Goal: Use online tool/utility: Use online tool/utility

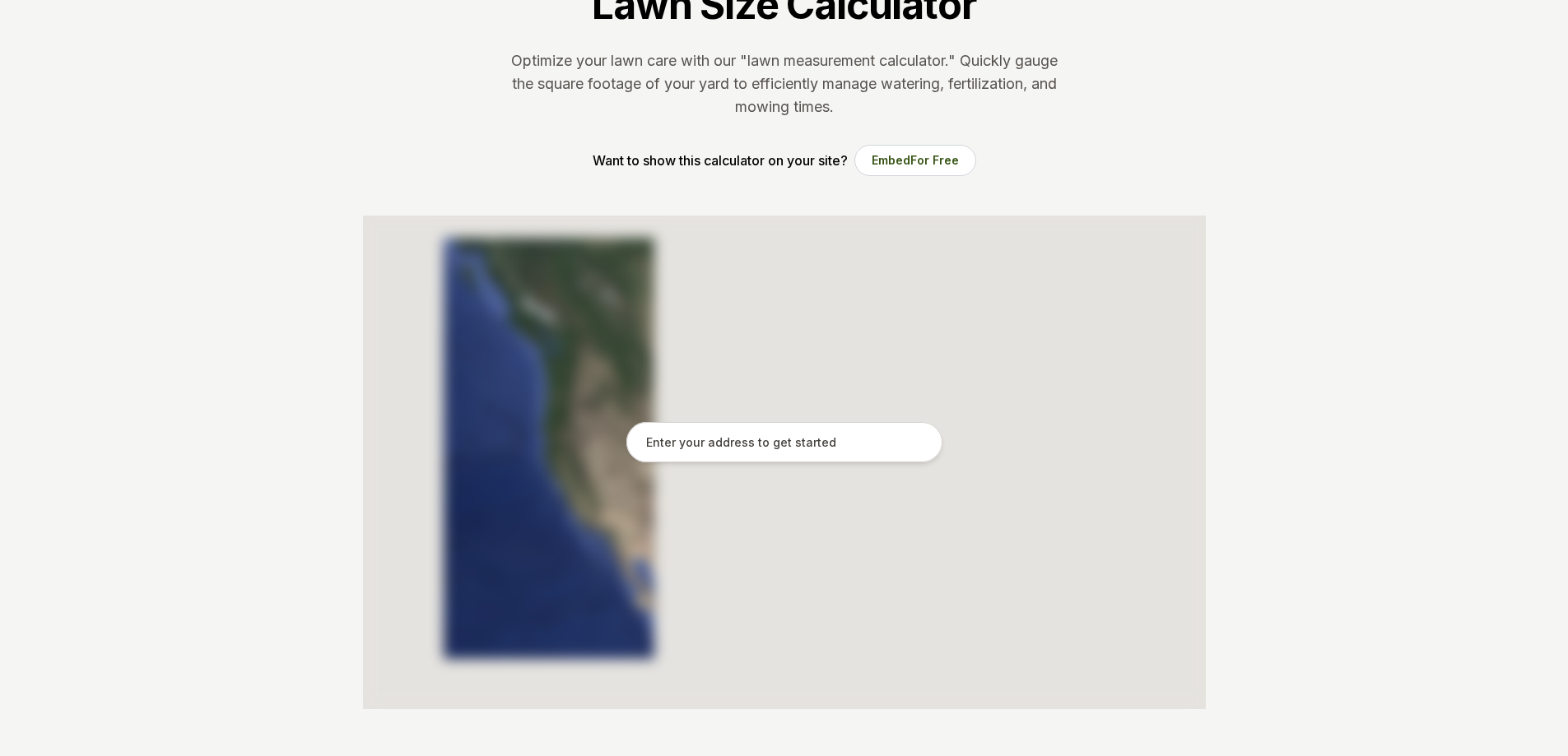
scroll to position [247, 0]
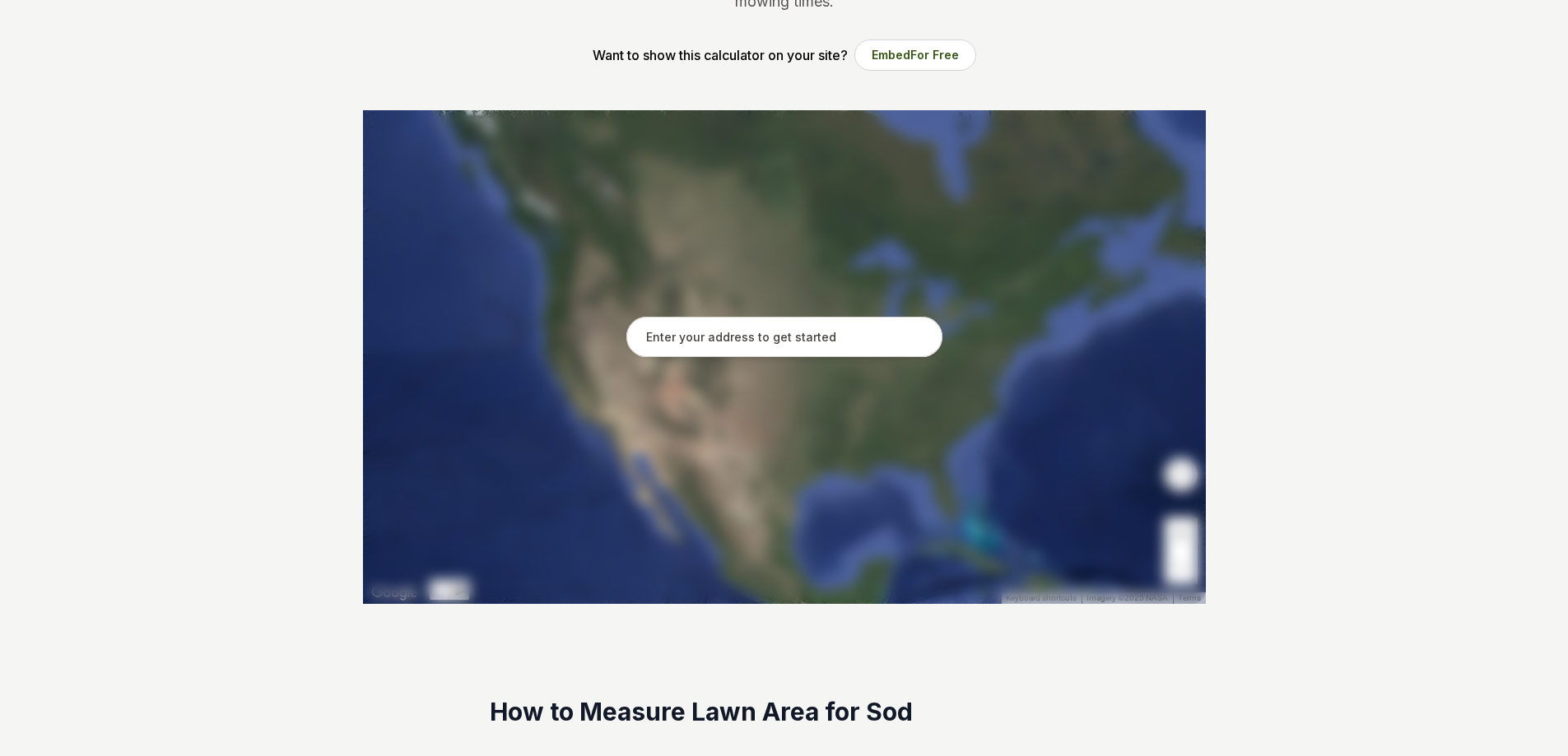
click at [676, 338] on input "text" at bounding box center [784, 338] width 316 height 41
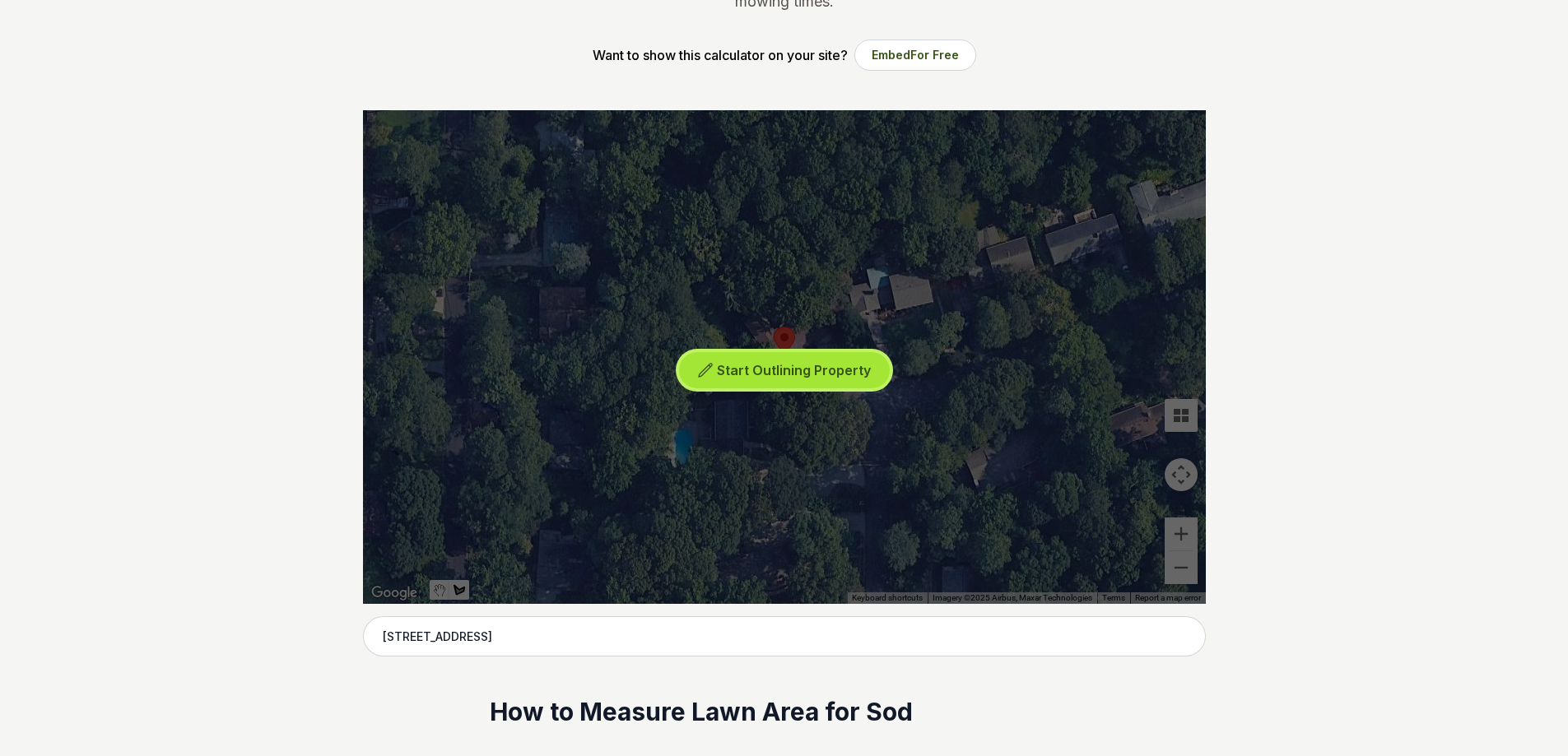
click at [773, 371] on span "Start Outlining Property" at bounding box center [793, 371] width 154 height 16
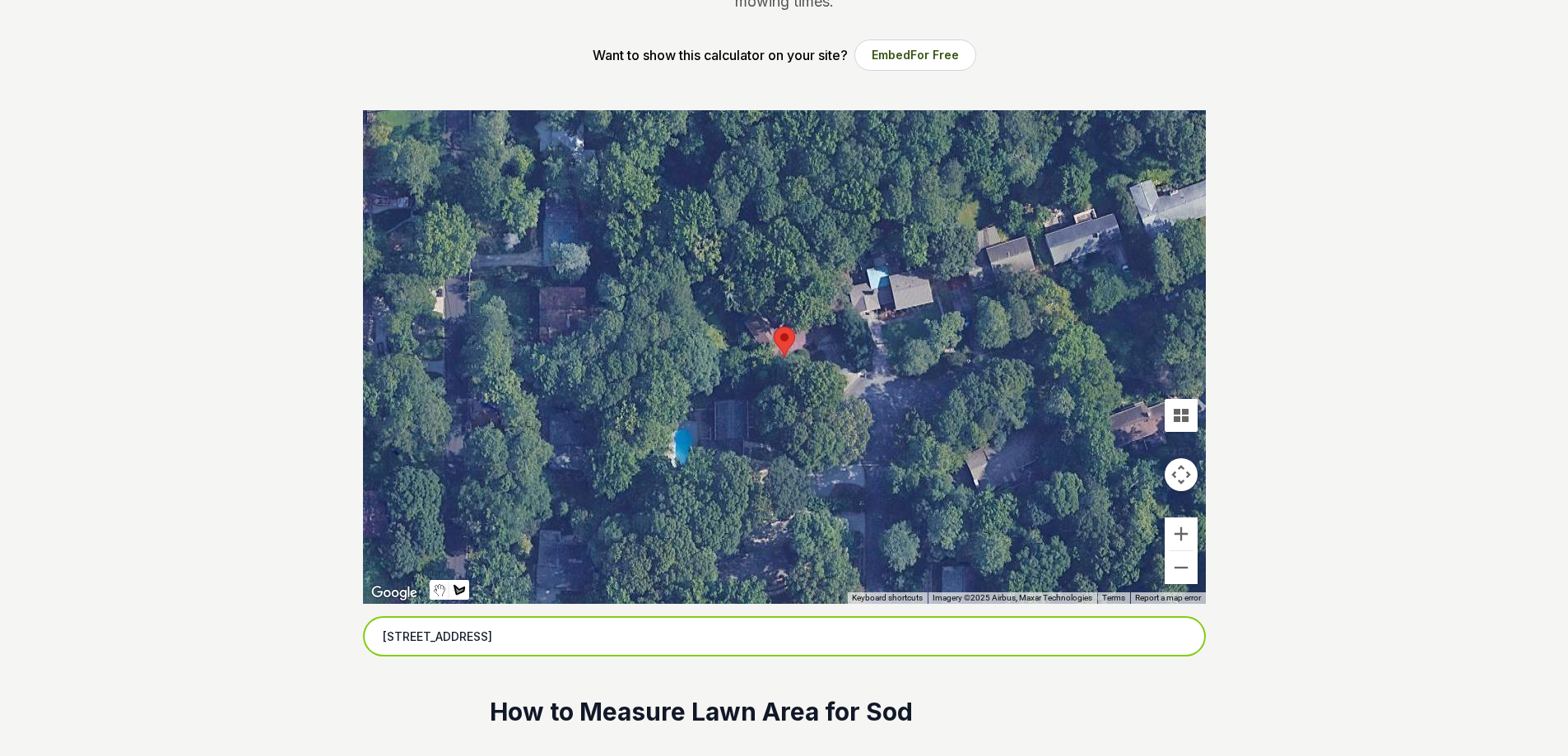
click at [630, 636] on input "[STREET_ADDRESS]" at bounding box center [784, 637] width 843 height 41
drag, startPoint x: 597, startPoint y: 629, endPoint x: 343, endPoint y: 610, distance: 254.7
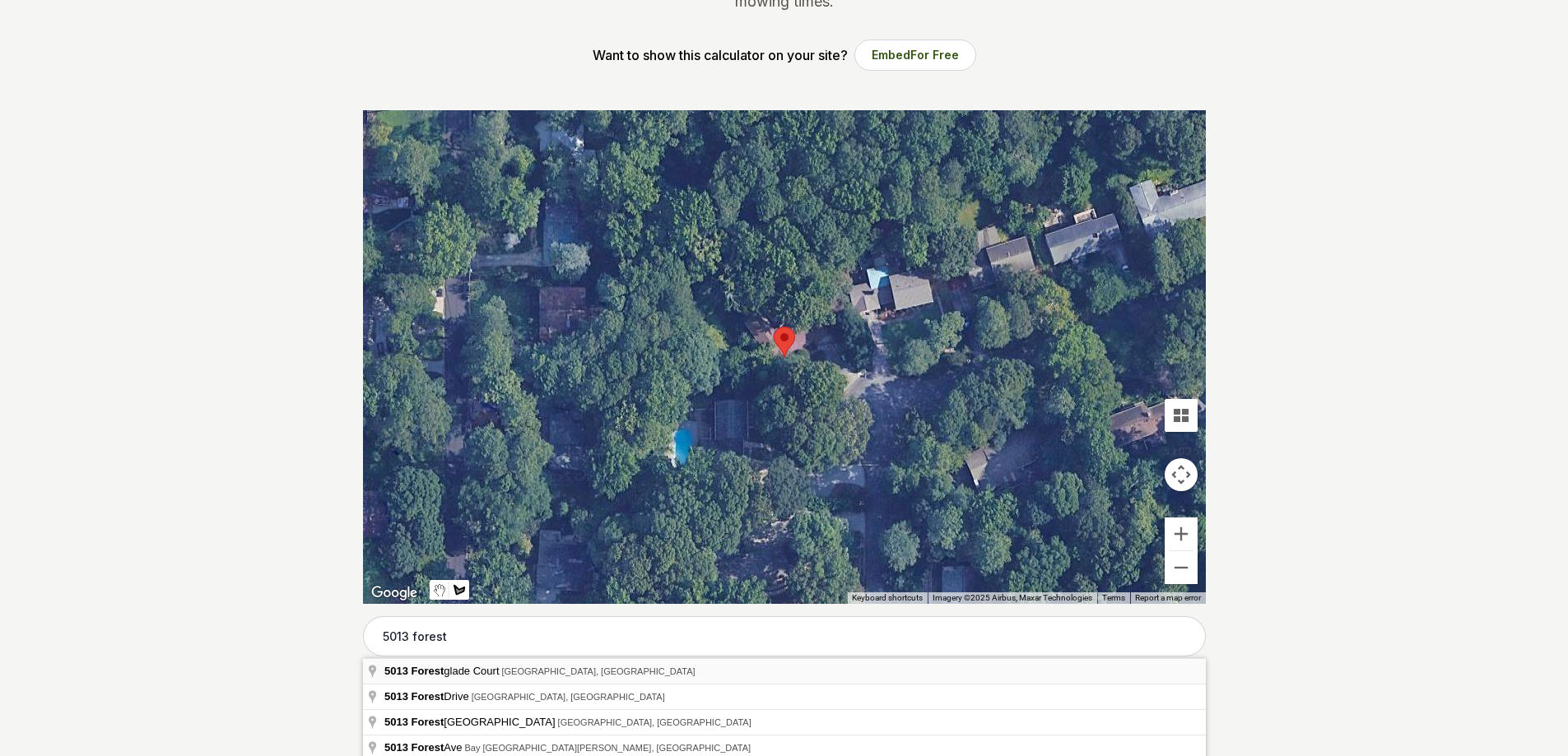
type input "[STREET_ADDRESS]"
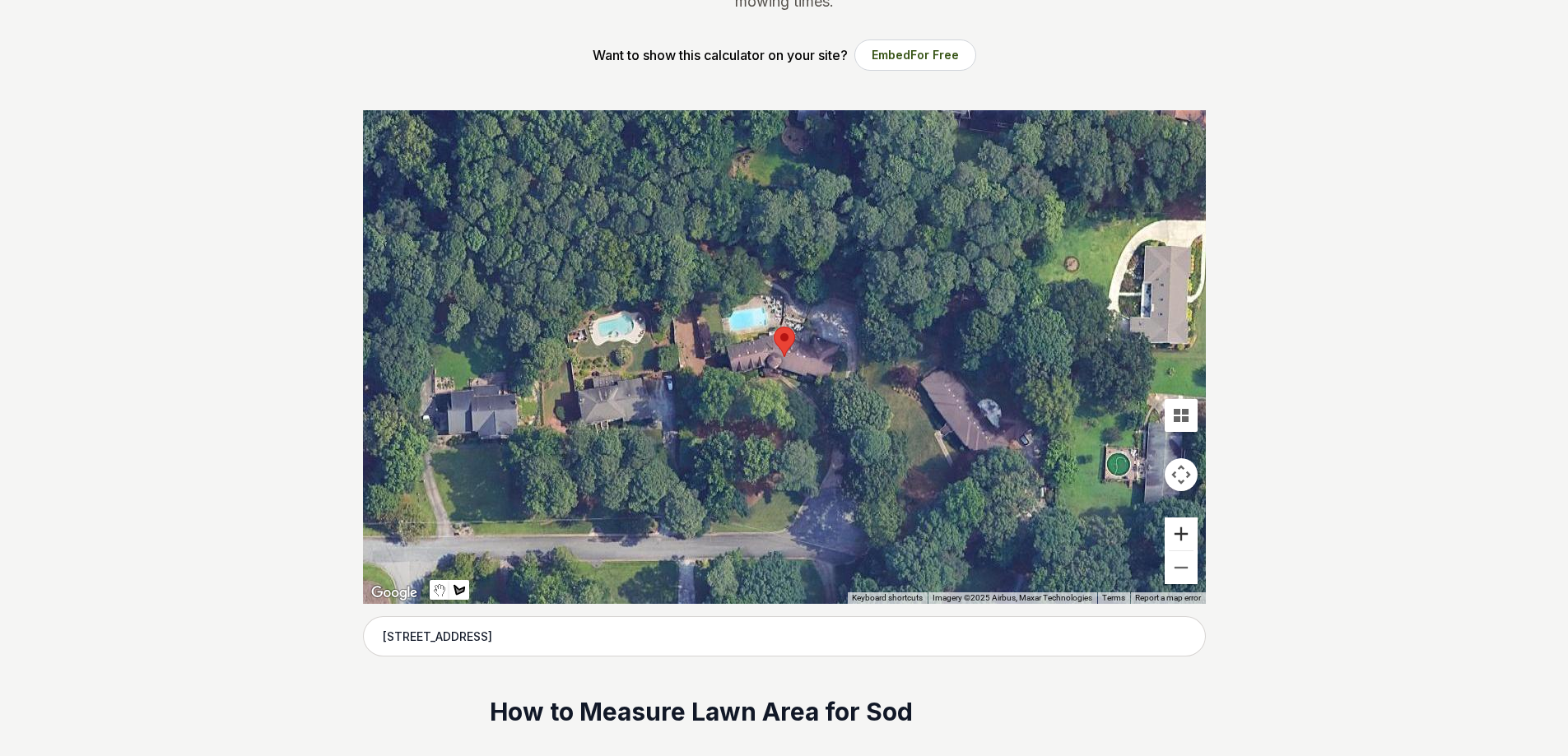
click at [1191, 537] on button "Zoom in" at bounding box center [1182, 534] width 33 height 33
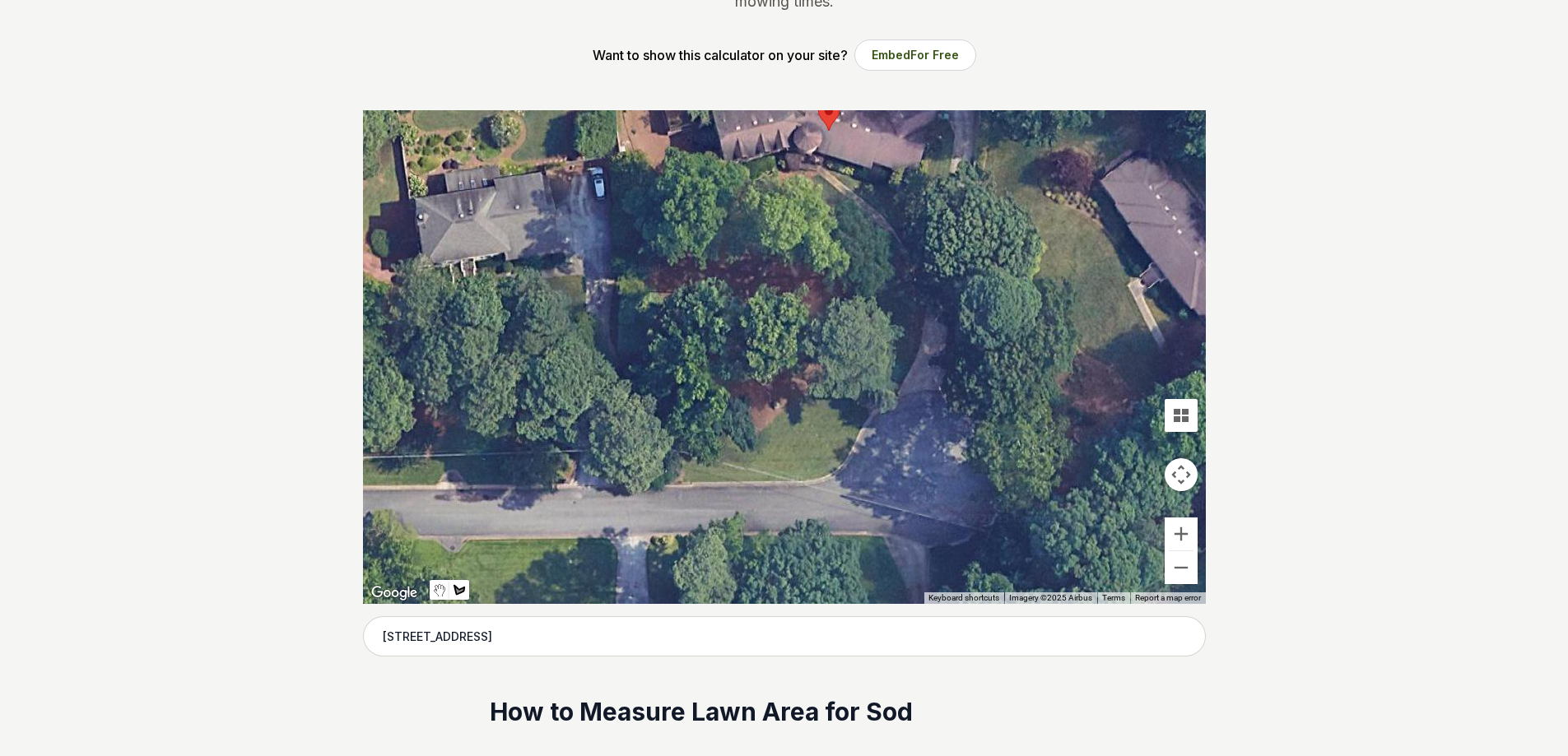
drag, startPoint x: 747, startPoint y: 282, endPoint x: 793, endPoint y: 60, distance: 226.7
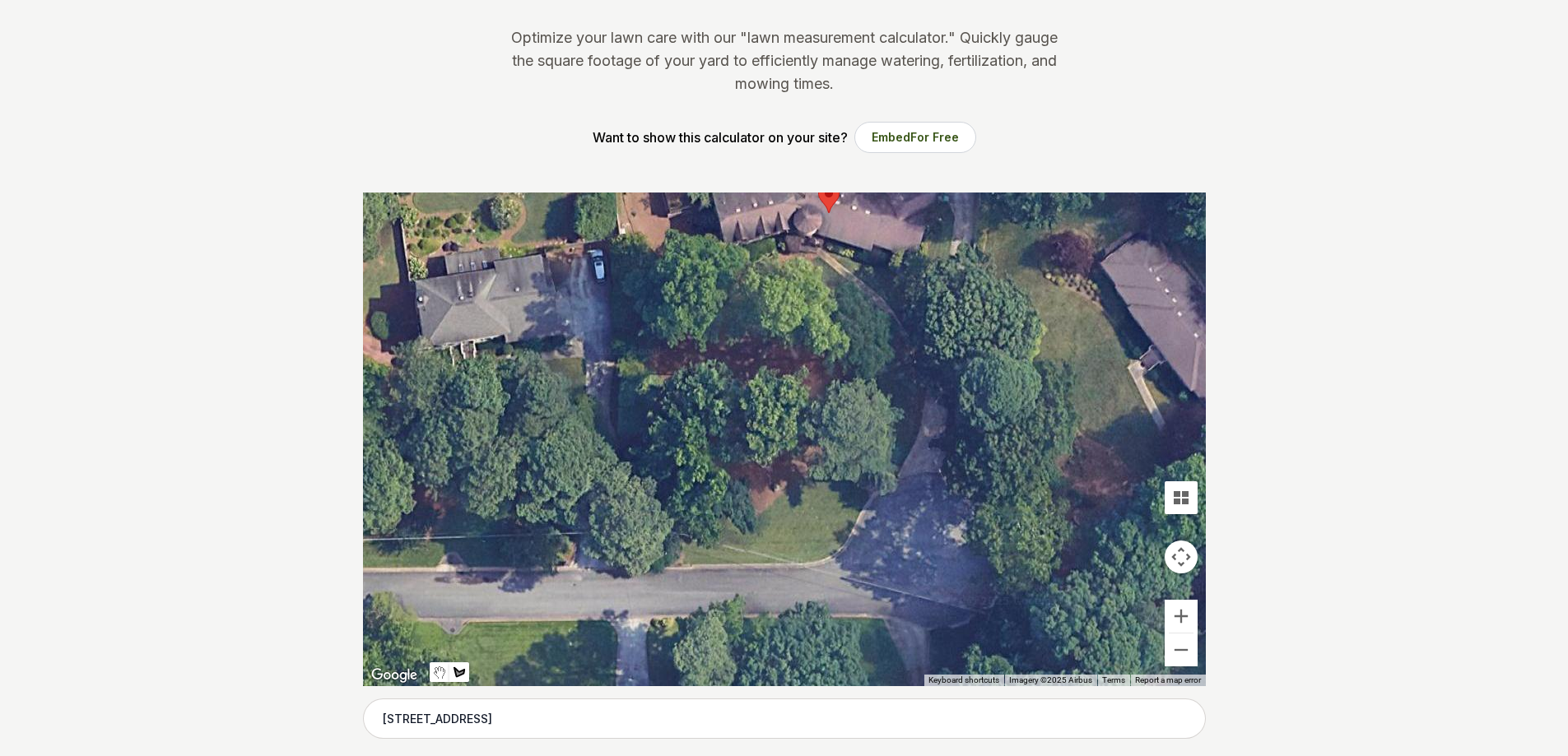
scroll to position [82, 0]
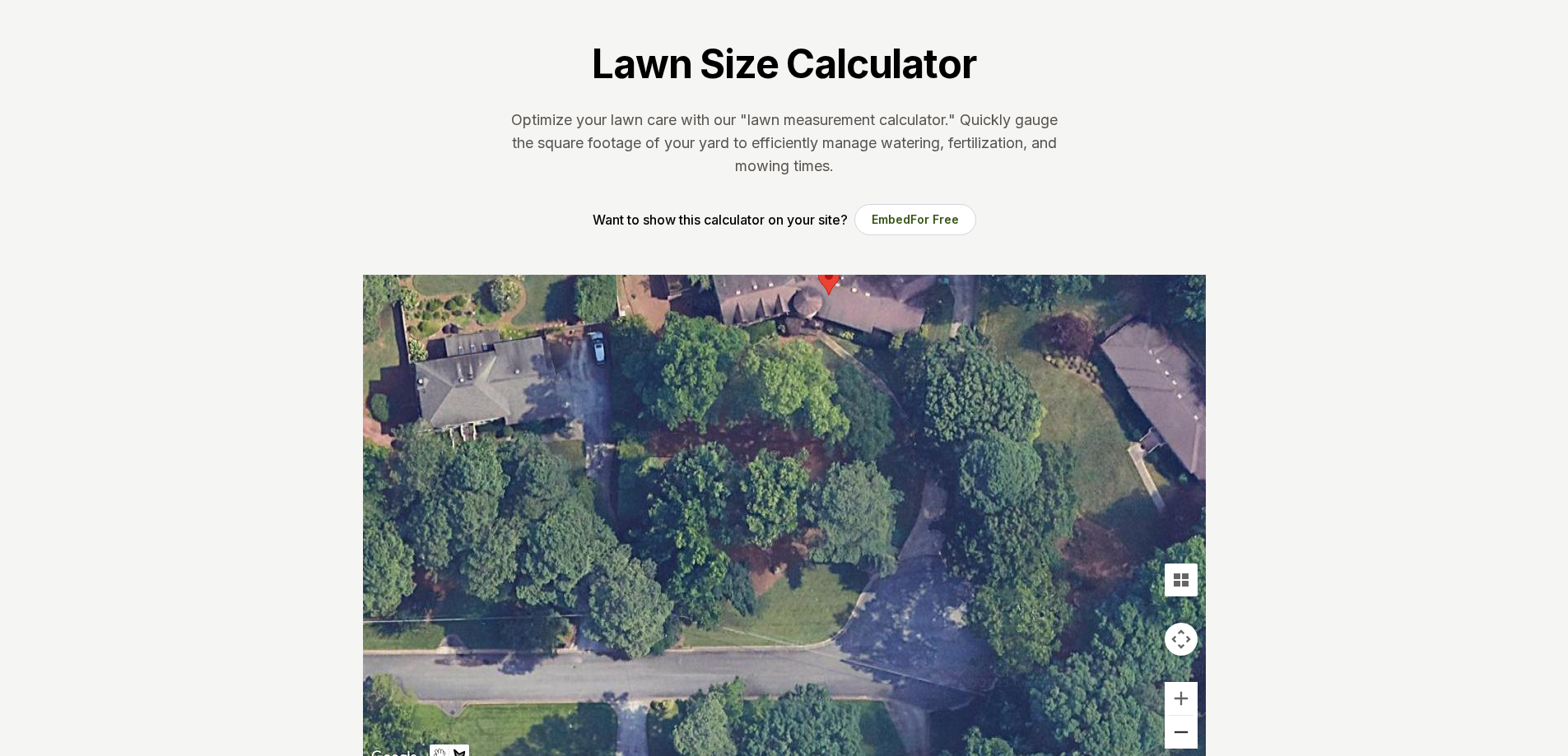
click at [1188, 730] on button "Zoom out" at bounding box center [1182, 732] width 33 height 33
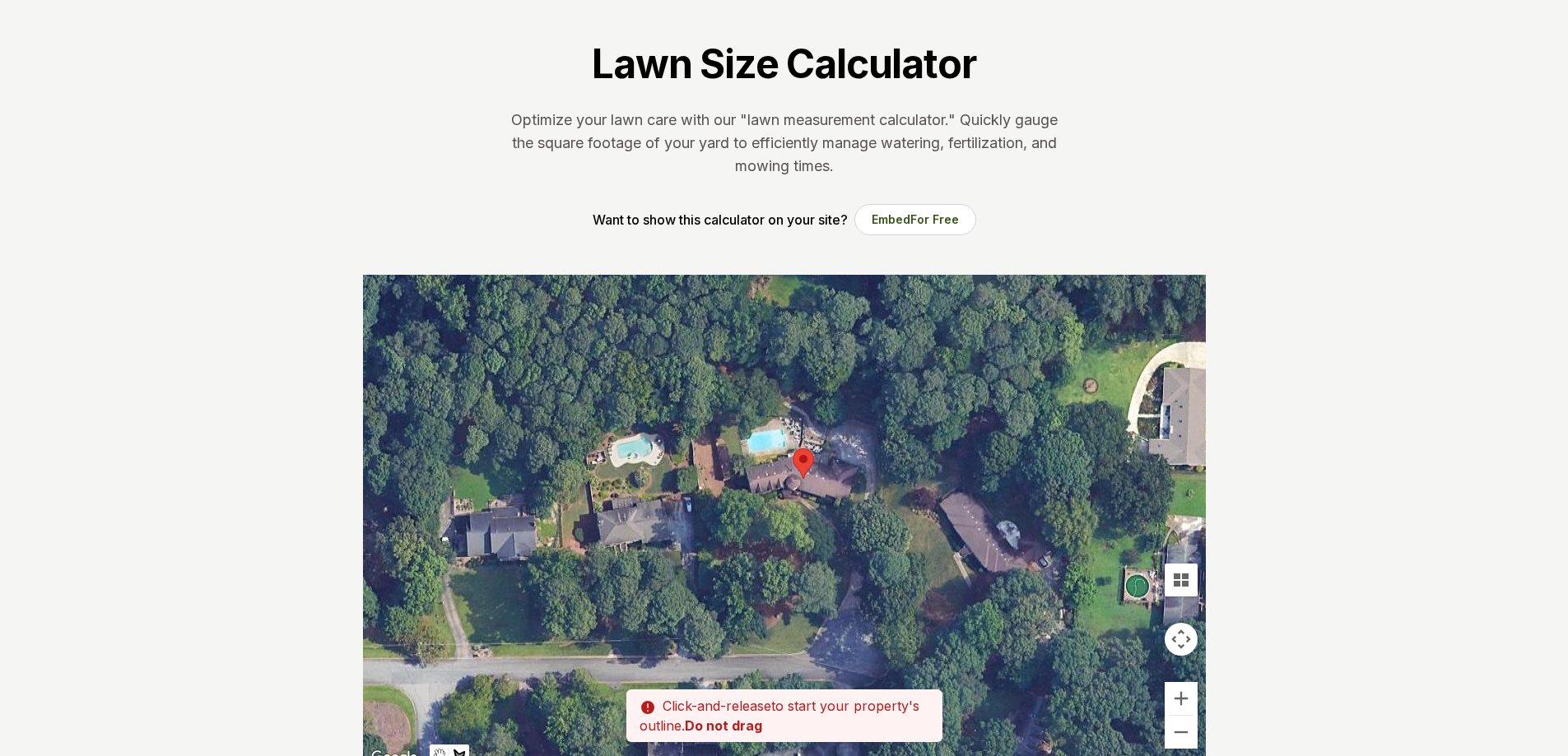
drag, startPoint x: 796, startPoint y: 452, endPoint x: 794, endPoint y: 525, distance: 73.0
click at [794, 525] on div at bounding box center [784, 521] width 843 height 493
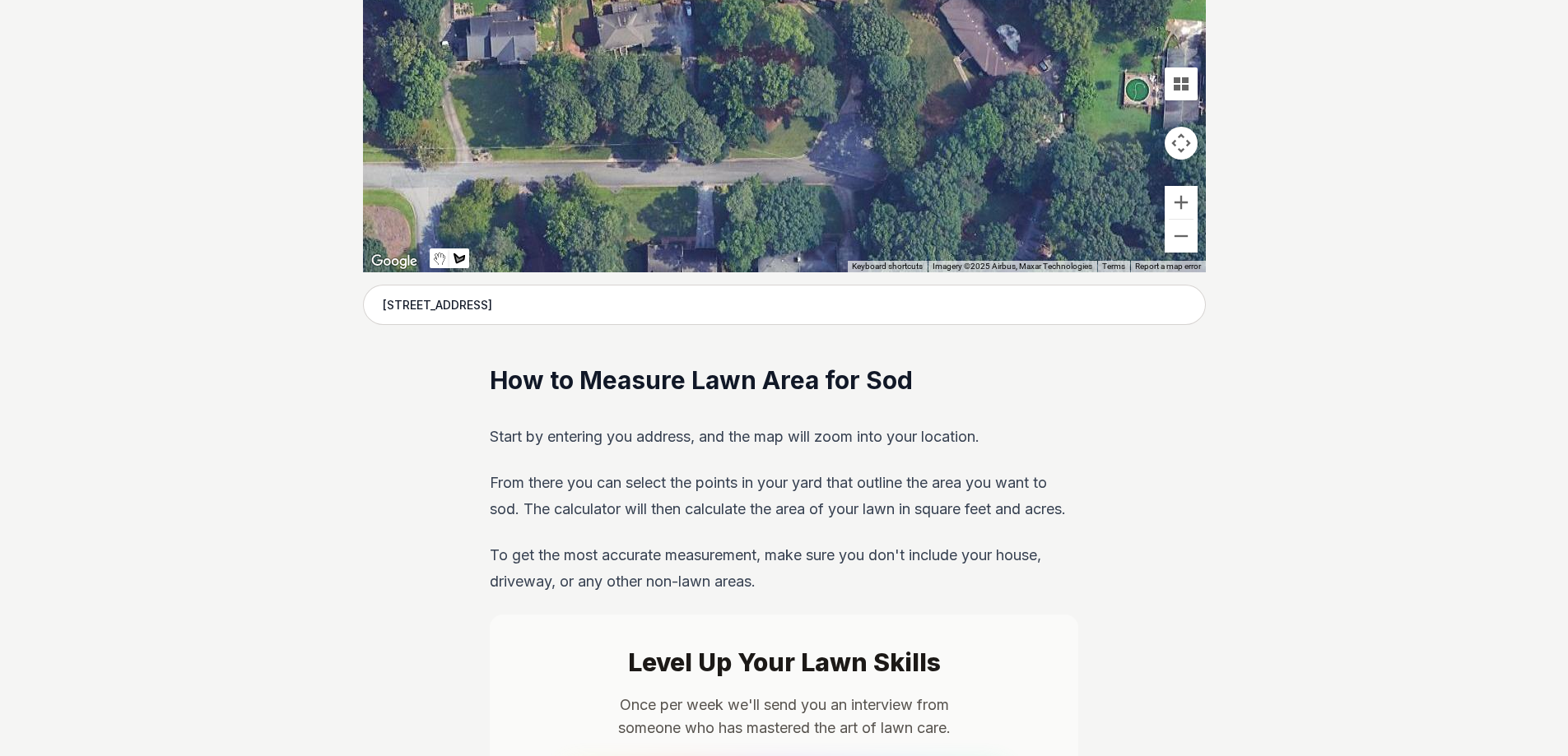
scroll to position [493, 0]
